Goal: Task Accomplishment & Management: Use online tool/utility

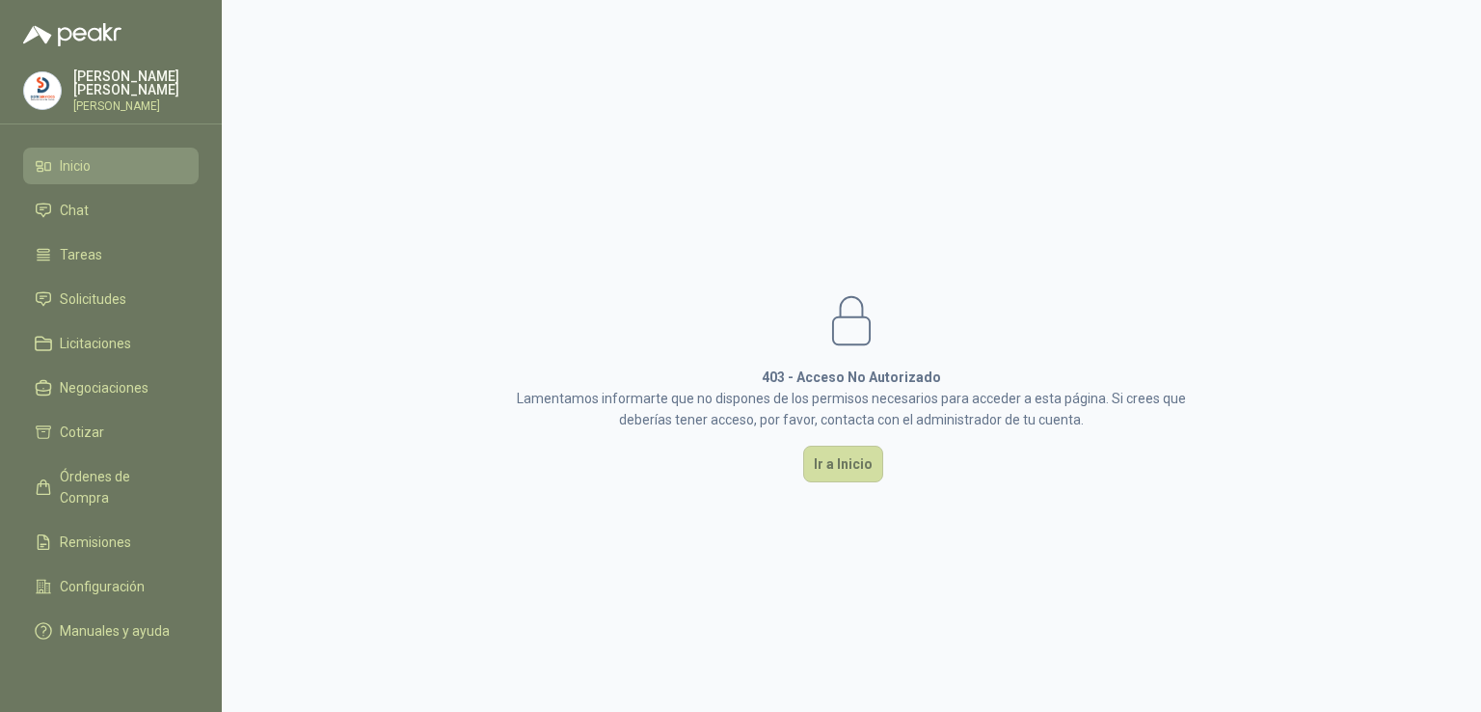
click at [92, 173] on link "Inicio" at bounding box center [110, 166] width 175 height 37
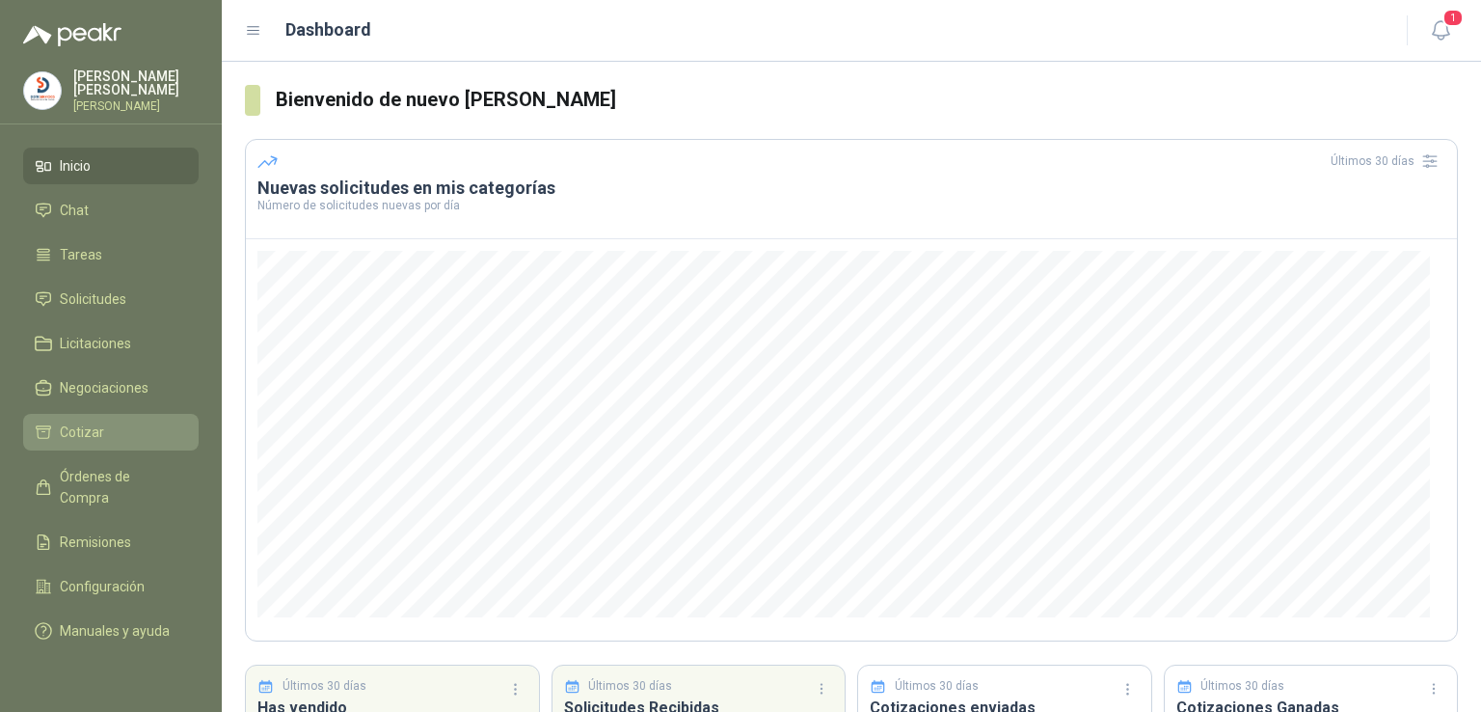
click at [150, 426] on li "Cotizar" at bounding box center [111, 431] width 152 height 21
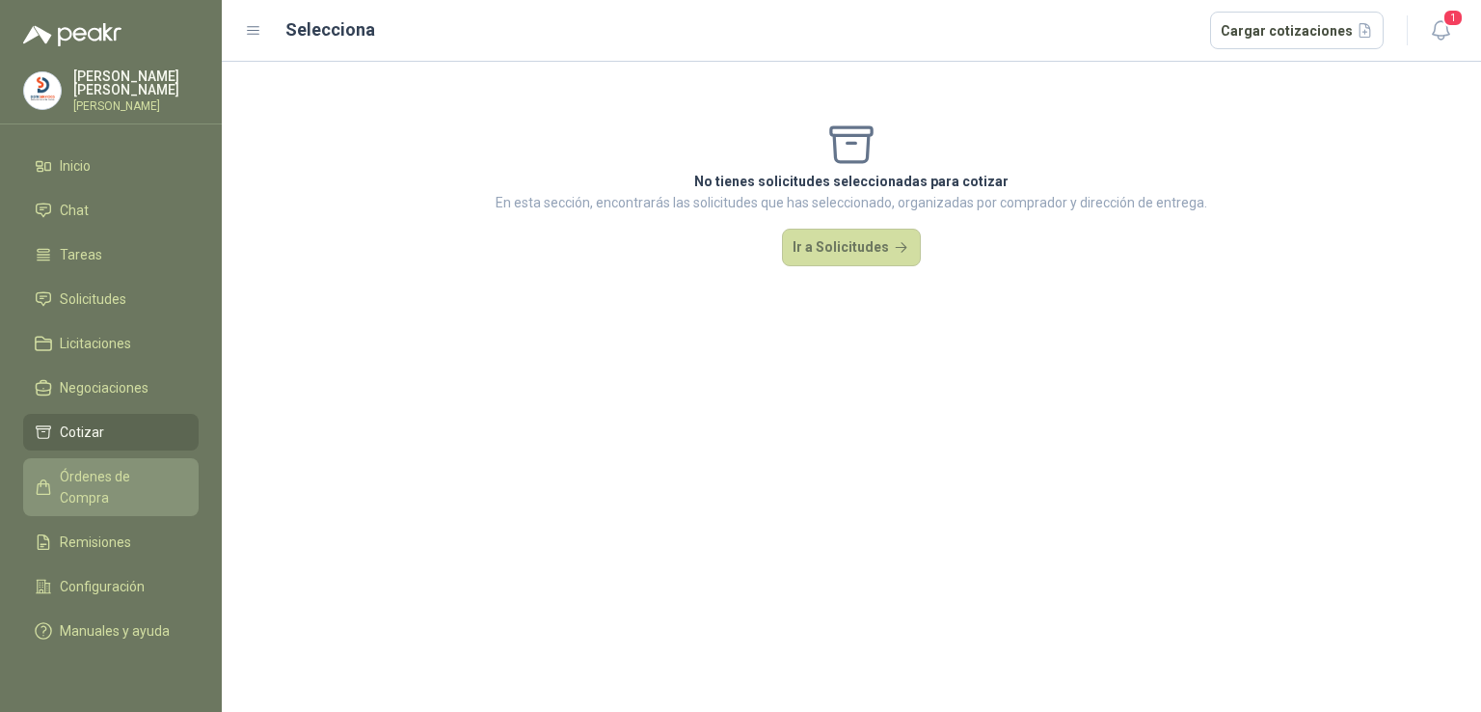
click at [161, 458] on link "Órdenes de Compra" at bounding box center [110, 487] width 175 height 58
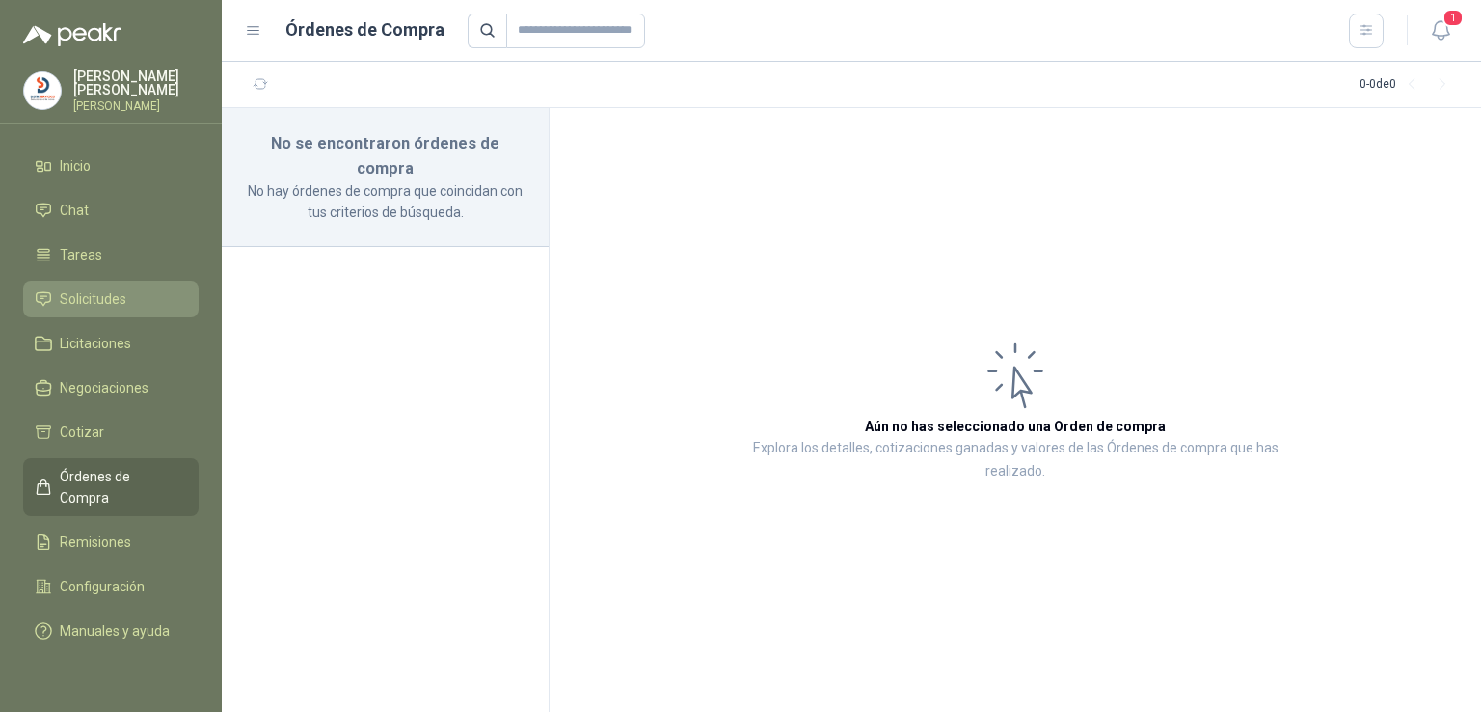
click at [135, 290] on li "Solicitudes" at bounding box center [111, 298] width 152 height 21
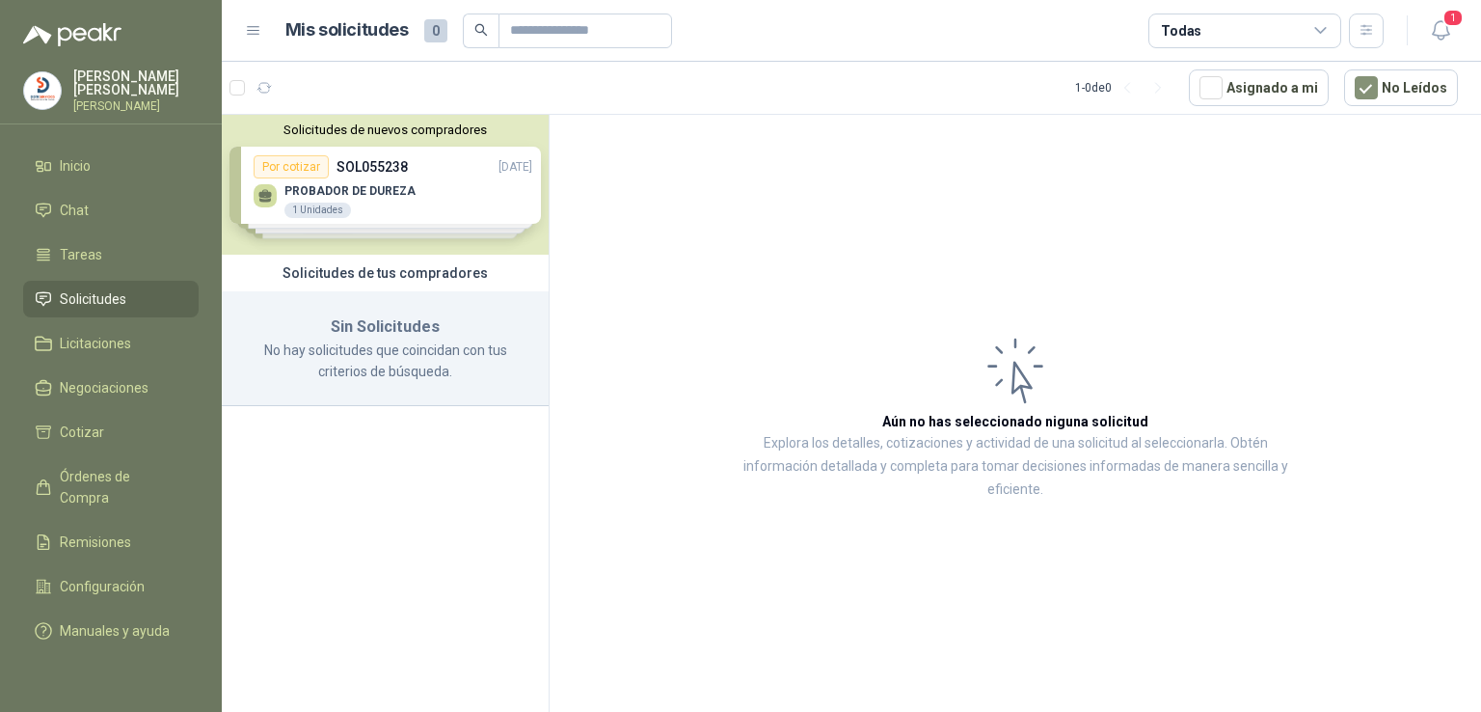
click at [421, 186] on div "Solicitudes de nuevos compradores Por cotizar SOL055238 [DATE] PROBADOR DE DURE…" at bounding box center [385, 185] width 327 height 140
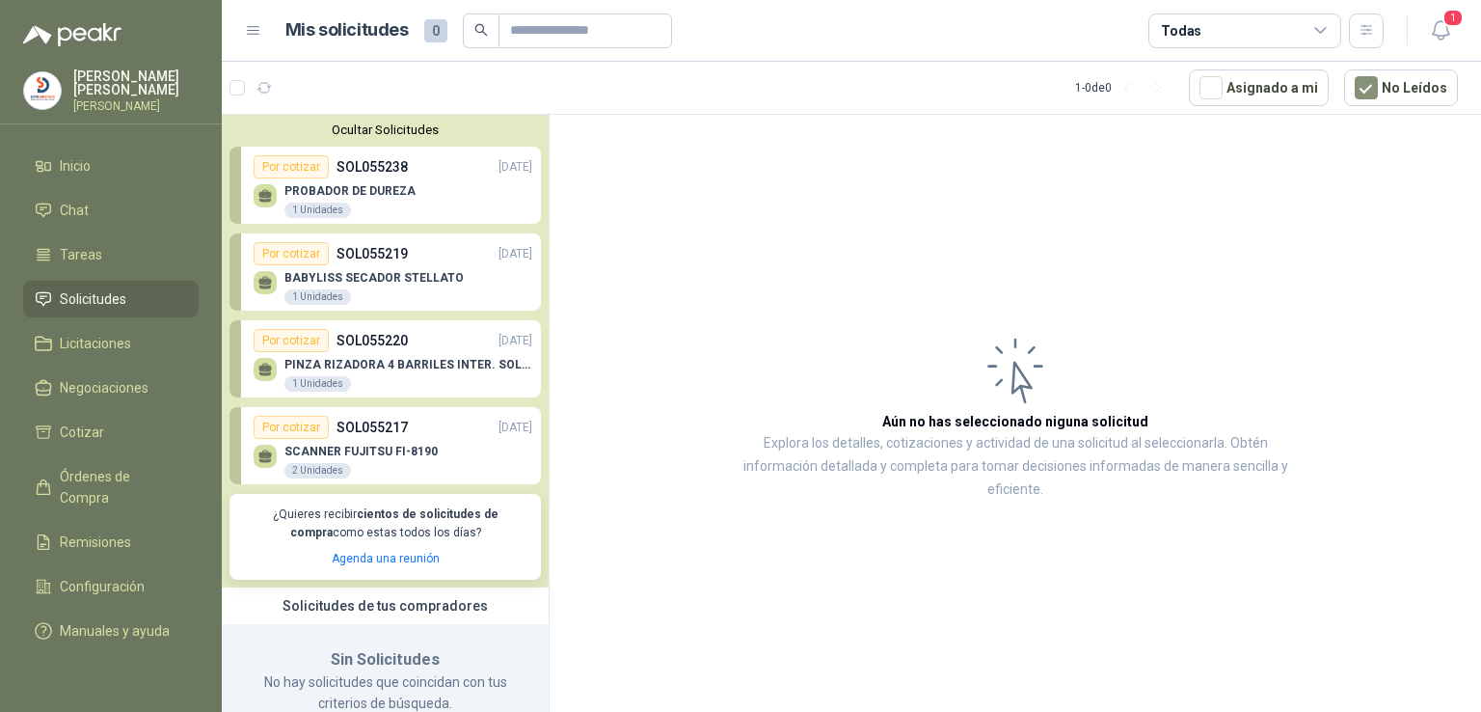
click at [421, 186] on div "PROBADOR DE DUREZA 1 Unidades" at bounding box center [393, 198] width 279 height 40
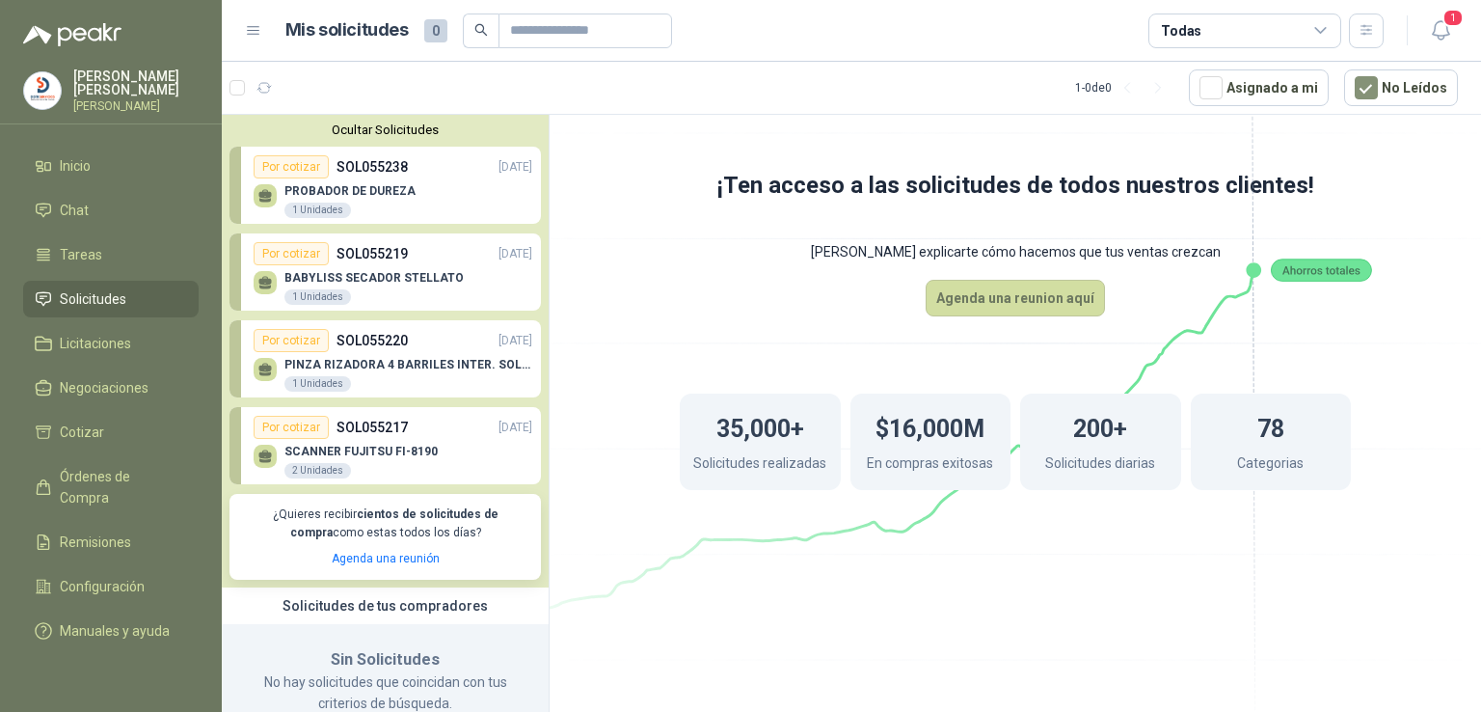
click at [421, 186] on div "PROBADOR DE DUREZA 1 Unidades" at bounding box center [393, 198] width 279 height 40
